Goal: Find specific page/section: Find specific page/section

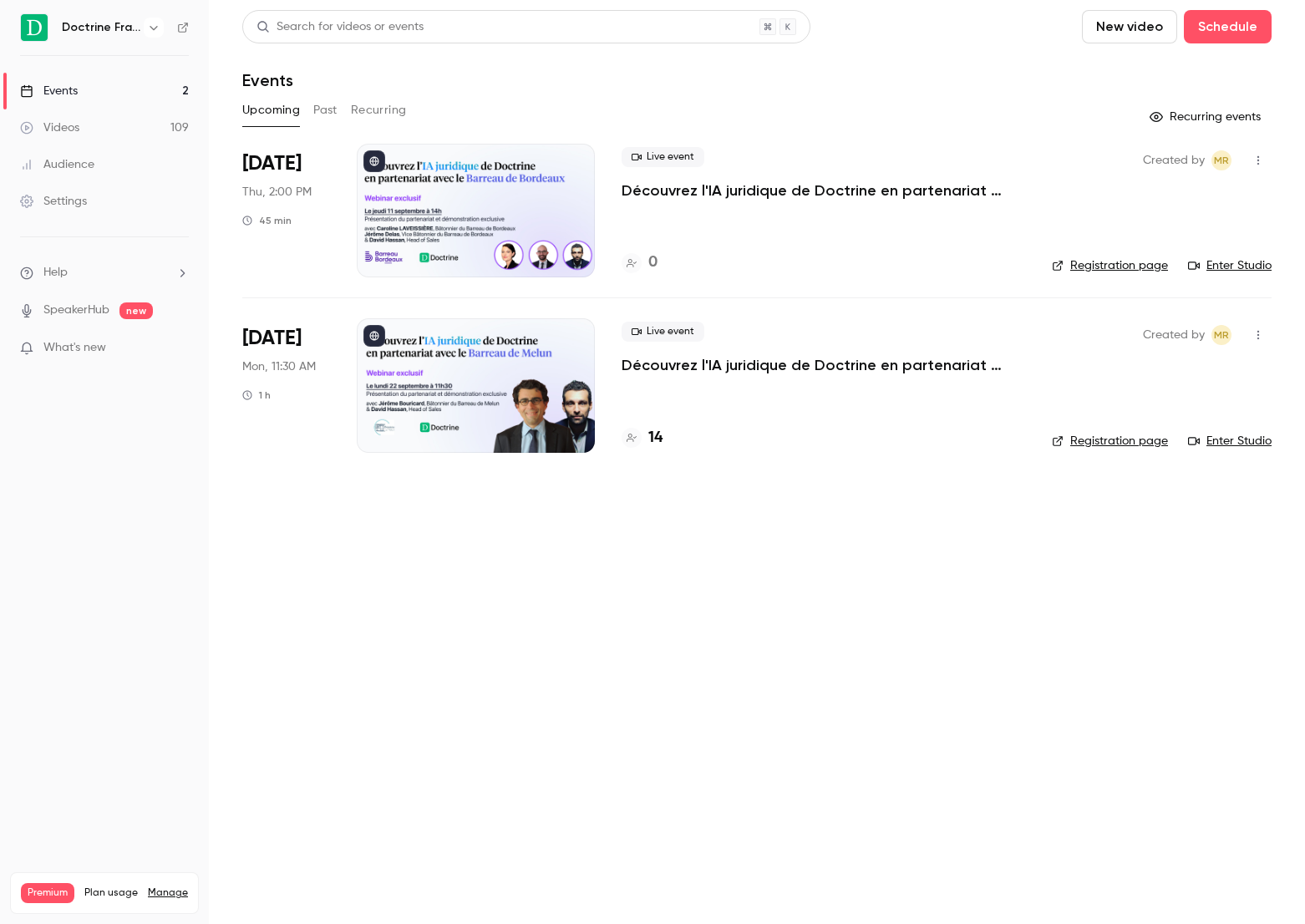
click at [695, 582] on main "Search for videos or events New video Schedule Events Upcoming Past Recurring R…" at bounding box center [756, 462] width 1096 height 924
click at [519, 181] on div at bounding box center [475, 210] width 238 height 134
click at [885, 376] on div "Live event Découvrez l'IA juridique de Doctrine en partenariat avec le Barreau …" at bounding box center [823, 385] width 403 height 134
click at [876, 364] on p "Découvrez l'IA juridique de Doctrine en partenariat avec le Barreau de Melun" at bounding box center [823, 365] width 403 height 20
